Goal: Navigation & Orientation: Go to known website

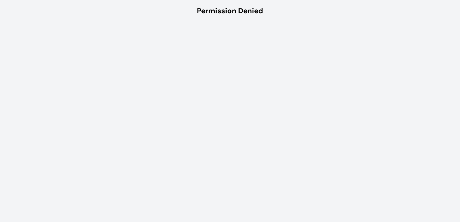
click at [300, 22] on html "Permission Denied" at bounding box center [230, 11] width 460 height 22
